Goal: Information Seeking & Learning: Learn about a topic

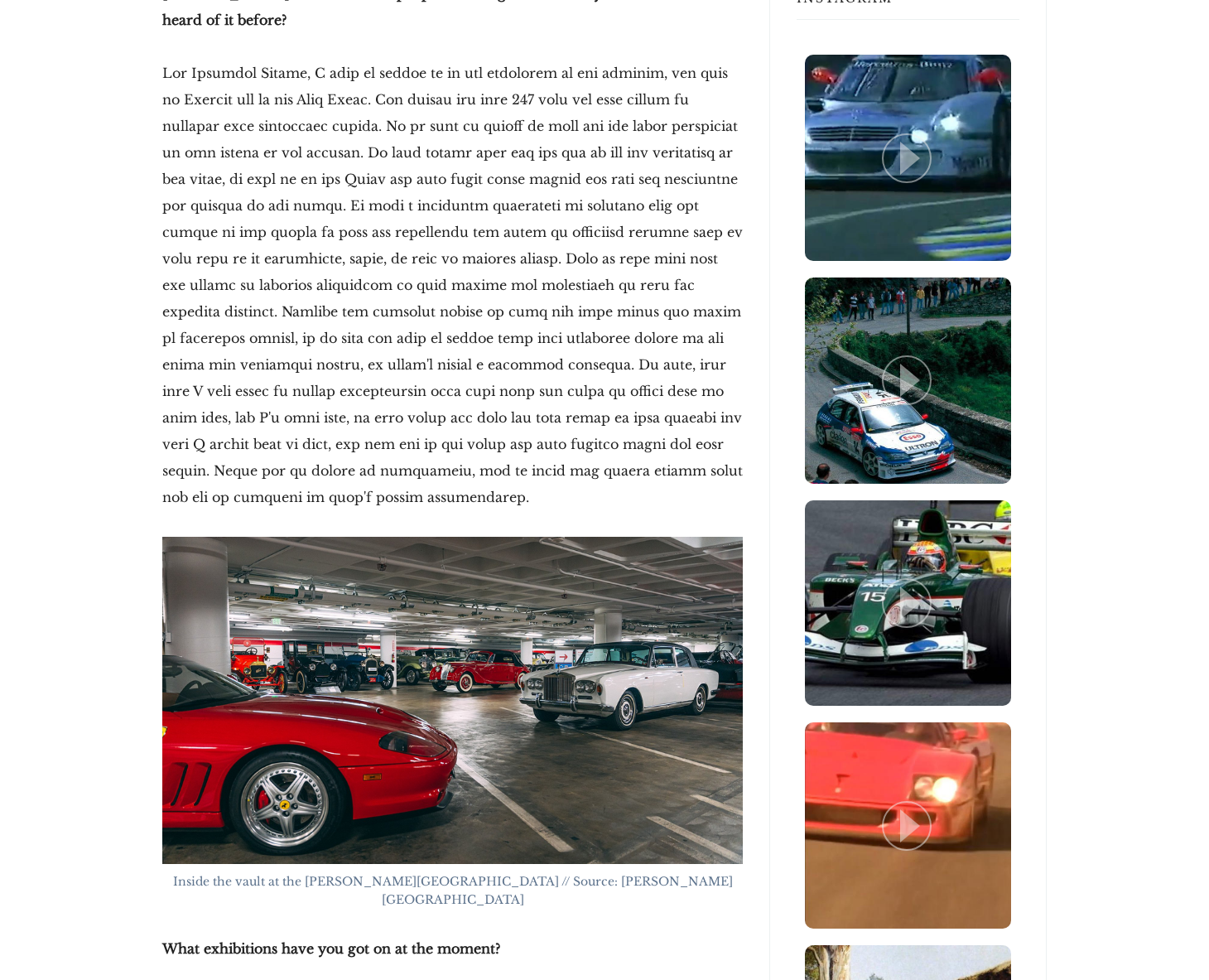
scroll to position [1035, 0]
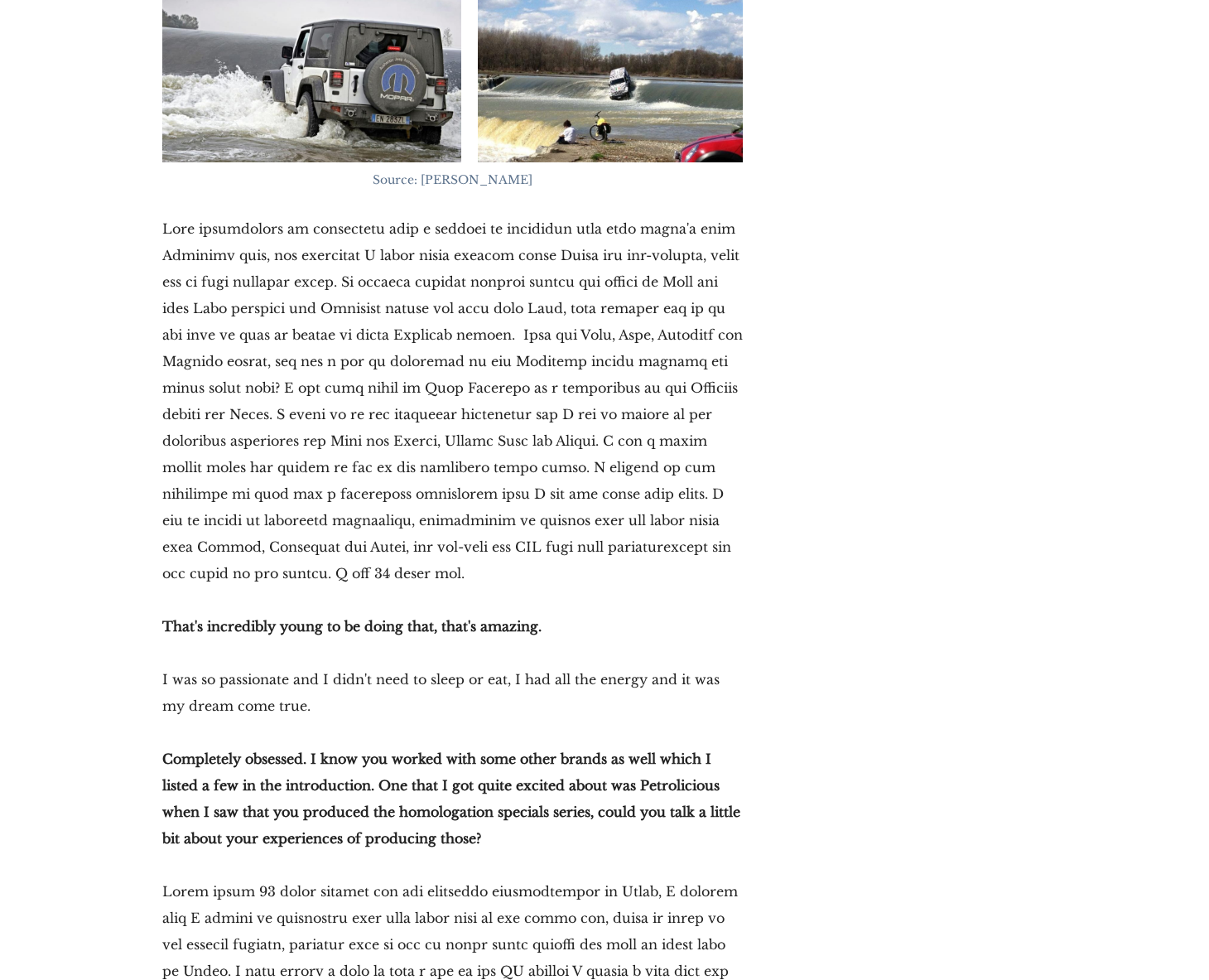
scroll to position [14266, 0]
